Goal: Task Accomplishment & Management: Use online tool/utility

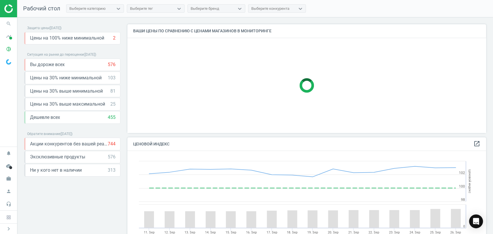
scroll to position [118, 364]
click at [10, 38] on span at bounding box center [10, 38] width 3 height 3
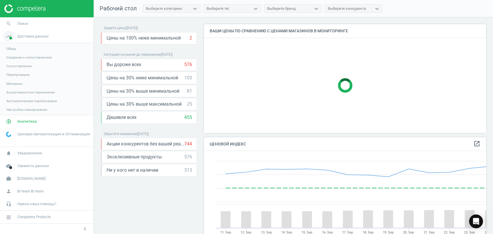
scroll to position [3, 3]
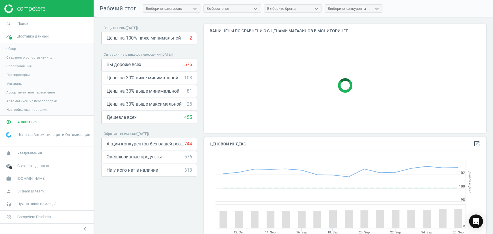
click at [14, 84] on span "Магазины" at bounding box center [14, 83] width 16 height 5
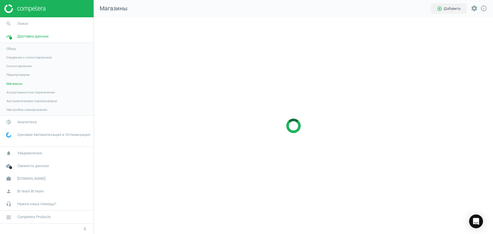
scroll to position [227, 409]
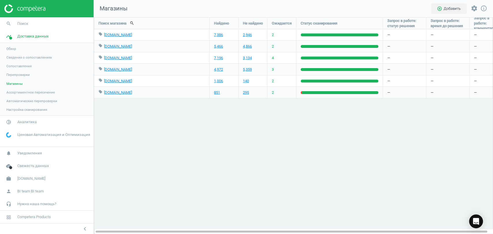
click at [44, 121] on link "pie_chart_outlined Аналитика" at bounding box center [46, 122] width 93 height 13
click at [16, 69] on span "Товары" at bounding box center [12, 70] width 12 height 5
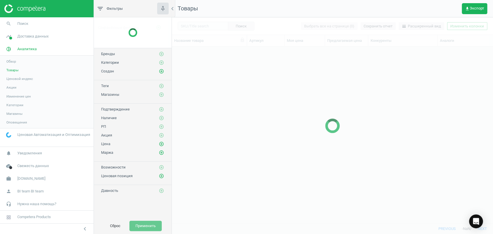
scroll to position [167, 316]
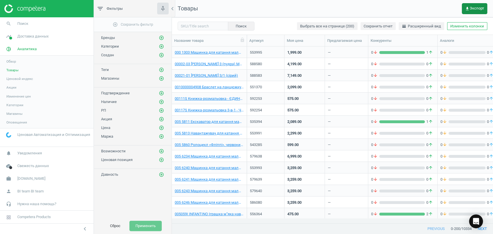
click at [474, 8] on span "get_app Экспорт" at bounding box center [474, 8] width 19 height 5
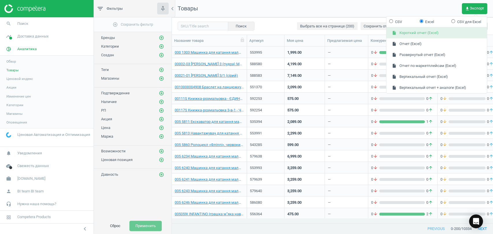
click at [419, 33] on button "insert_drive_file Короткий отчет (Excel)" at bounding box center [436, 32] width 100 height 11
